Goal: Task Accomplishment & Management: Manage account settings

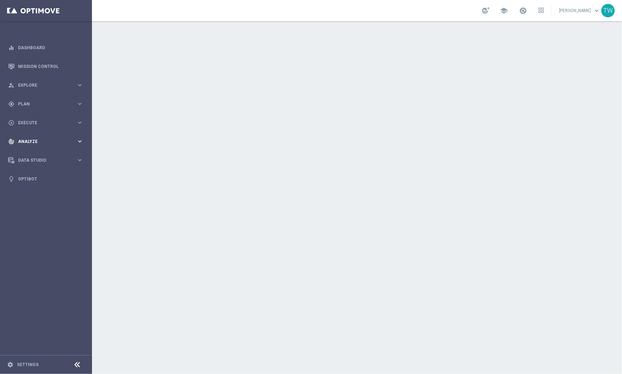
click at [63, 146] on div "track_changes Analyze keyboard_arrow_right" at bounding box center [45, 141] width 91 height 19
click at [34, 157] on link "Customer 360" at bounding box center [45, 156] width 55 height 6
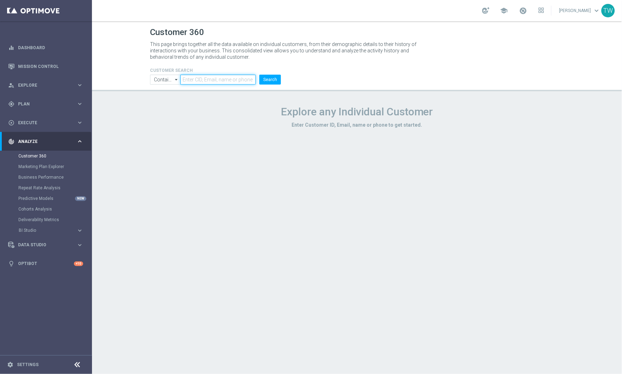
click at [210, 83] on input "text" at bounding box center [218, 80] width 75 height 10
paste input "21036131"
type input "21036131"
click at [269, 81] on button "Search" at bounding box center [270, 80] width 22 height 10
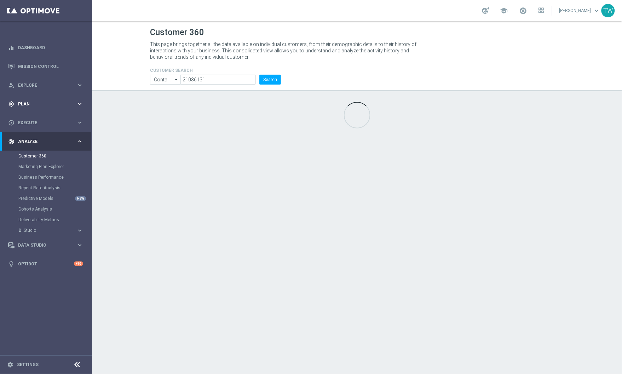
click at [57, 103] on span "Plan" at bounding box center [47, 104] width 58 height 4
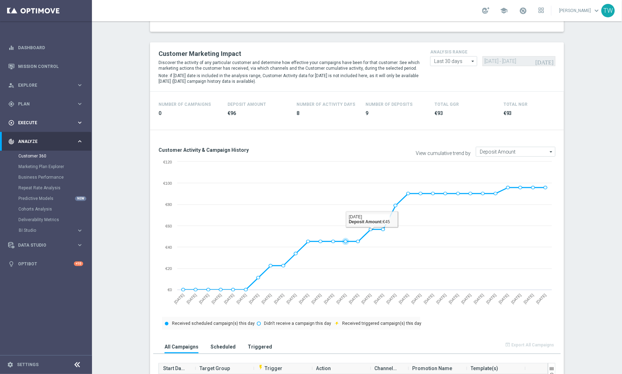
scroll to position [8, 0]
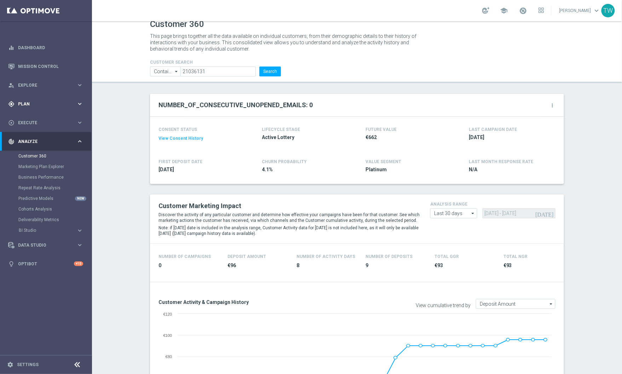
click at [67, 108] on div "gps_fixed Plan keyboard_arrow_right" at bounding box center [45, 104] width 91 height 19
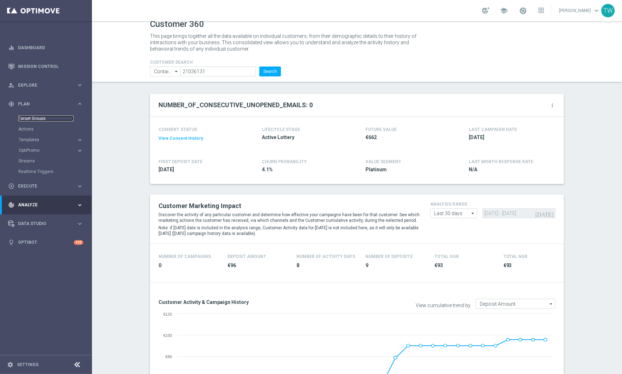
click at [39, 118] on link "Target Groups" at bounding box center [45, 119] width 55 height 6
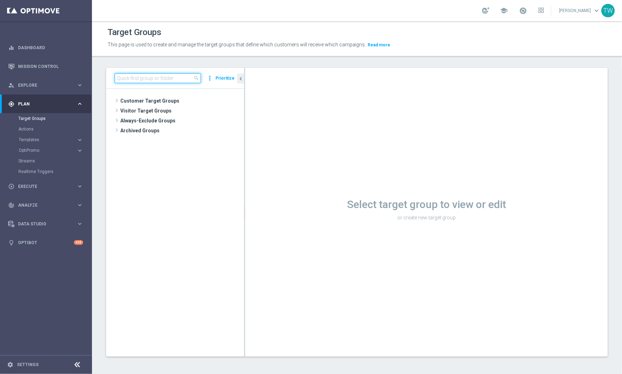
click at [155, 78] on input at bounding box center [158, 78] width 86 height 10
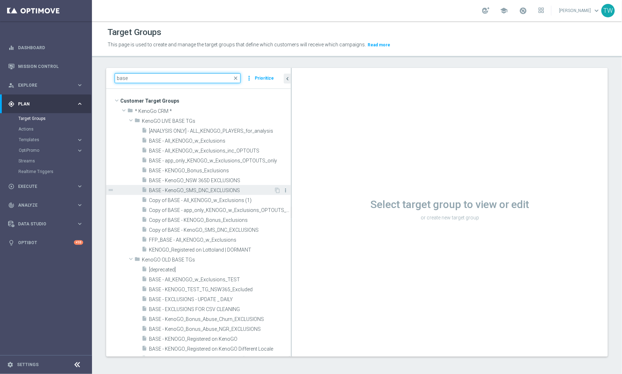
drag, startPoint x: 245, startPoint y: 226, endPoint x: 284, endPoint y: 188, distance: 54.6
click at [291, 218] on as-split "base close more_vert Prioritize Customer Target Groups library_add create_new_f…" at bounding box center [357, 212] width 502 height 289
type input "base"
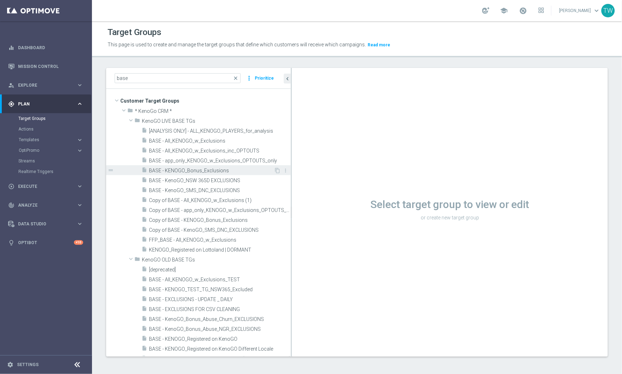
click at [260, 170] on span "BASE - KENOGO_Bonus_Exclusions" at bounding box center [211, 171] width 125 height 6
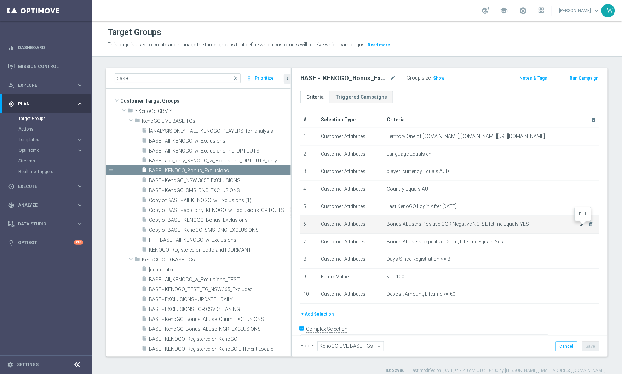
click at [582, 226] on icon "mode_edit" at bounding box center [583, 225] width 6 height 6
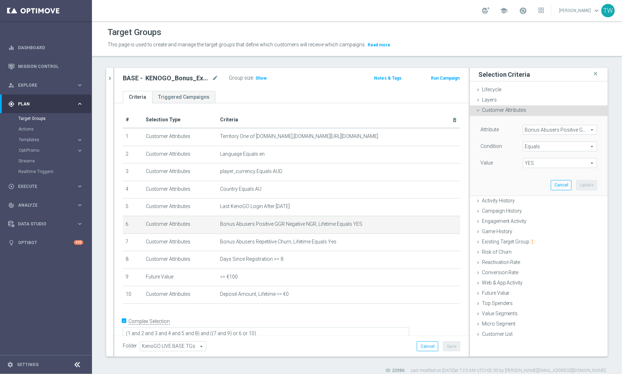
click at [593, 129] on span "Bonus Abusers Positive GGR Negative NGR, Lifetime" at bounding box center [561, 129] width 74 height 9
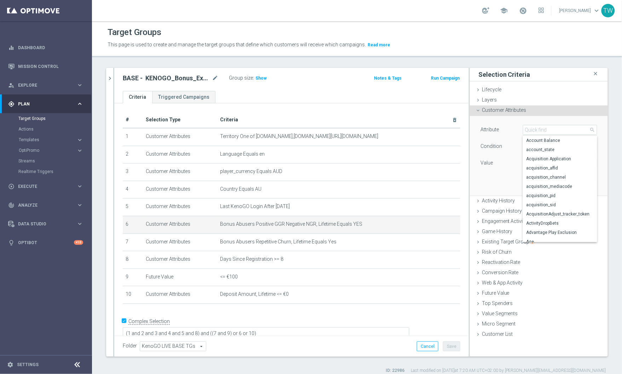
click at [598, 117] on div "Attribute Bonus Abusers Positive GGR Negative NGR, Lifetime Bonus Abusers Posit…" at bounding box center [538, 155] width 127 height 79
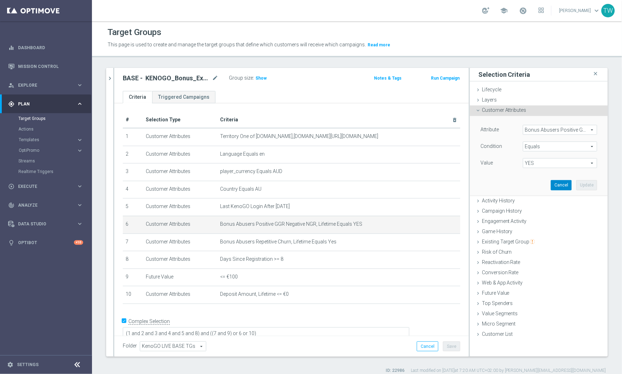
click at [558, 183] on button "Cancel" at bounding box center [561, 185] width 21 height 10
